Goal: Task Accomplishment & Management: Use online tool/utility

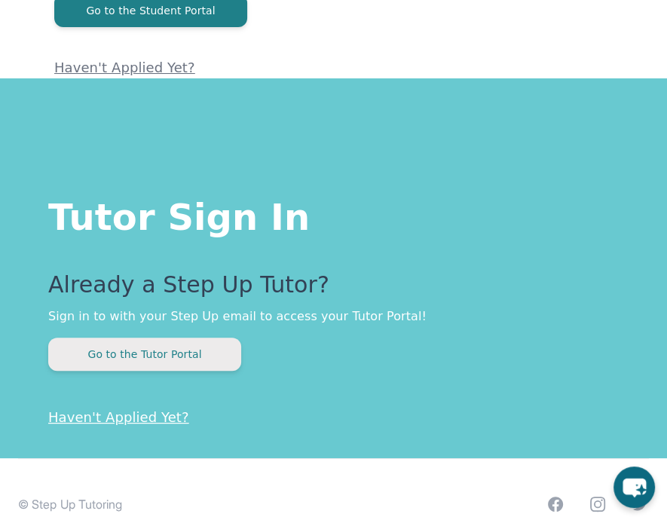
click at [191, 347] on button "Go to the Tutor Portal" at bounding box center [144, 354] width 193 height 33
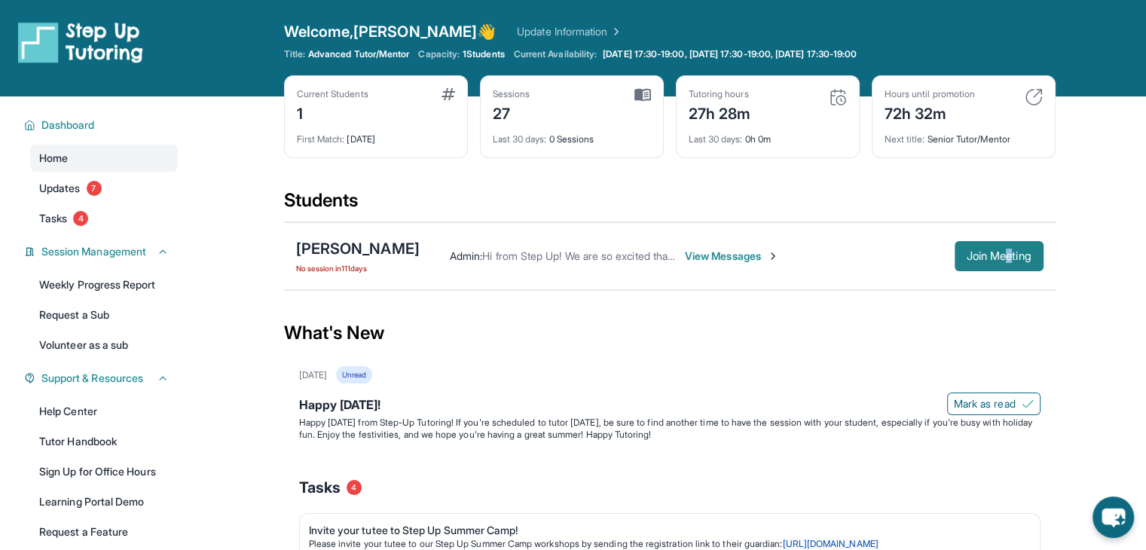
drag, startPoint x: 1008, startPoint y: 272, endPoint x: 1002, endPoint y: 261, distance: 12.8
click at [1002, 261] on div "[PERSON_NAME] No session [DATE] Admin : Hi from Step Up! We are so excited that…" at bounding box center [670, 256] width 772 height 68
click at [1002, 261] on span "Join Meeting" at bounding box center [999, 256] width 65 height 9
